Goal: Information Seeking & Learning: Learn about a topic

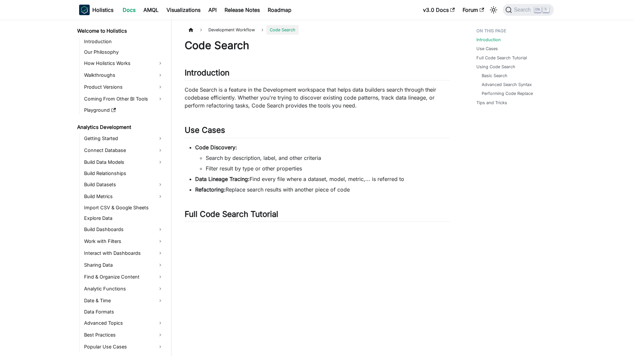
scroll to position [266, 0]
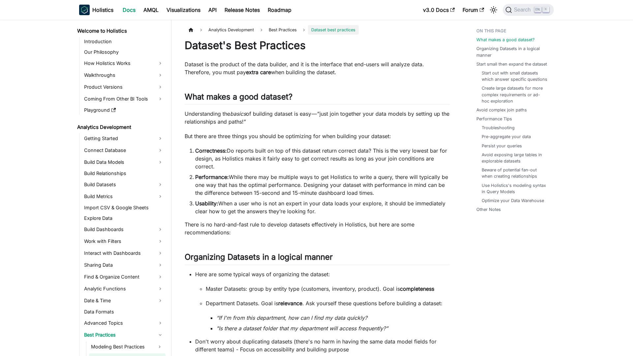
scroll to position [74, 0]
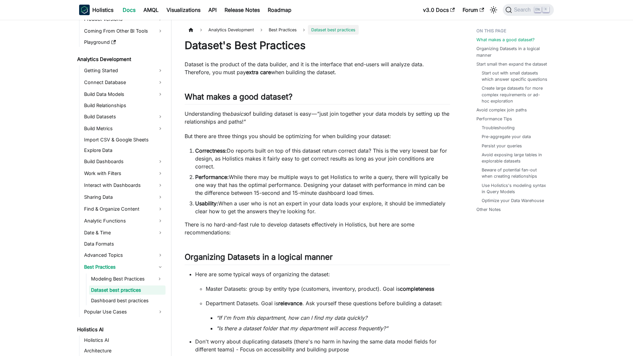
scroll to position [74, 0]
